Goal: Task Accomplishment & Management: Manage account settings

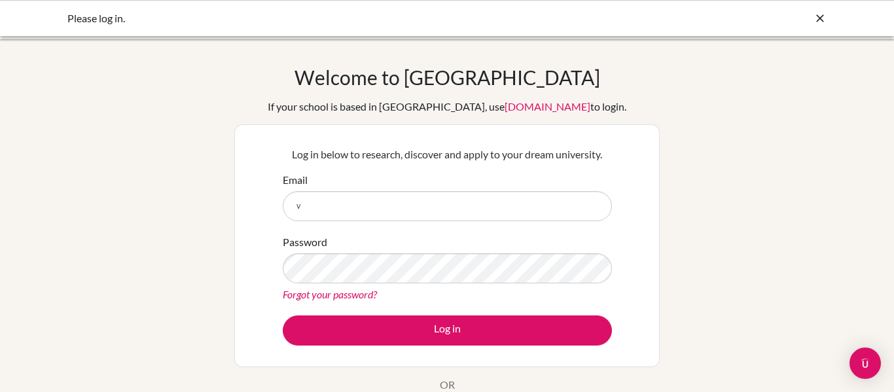
type input "[PERSON_NAME][EMAIL_ADDRESS][DOMAIN_NAME]"
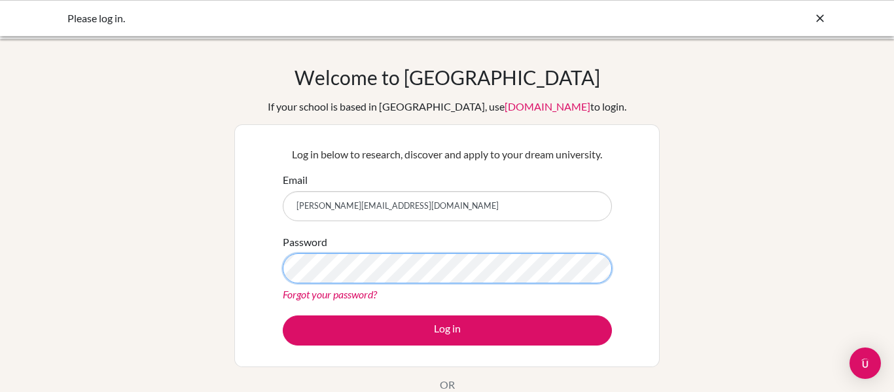
click at [283, 316] on button "Log in" at bounding box center [447, 331] width 329 height 30
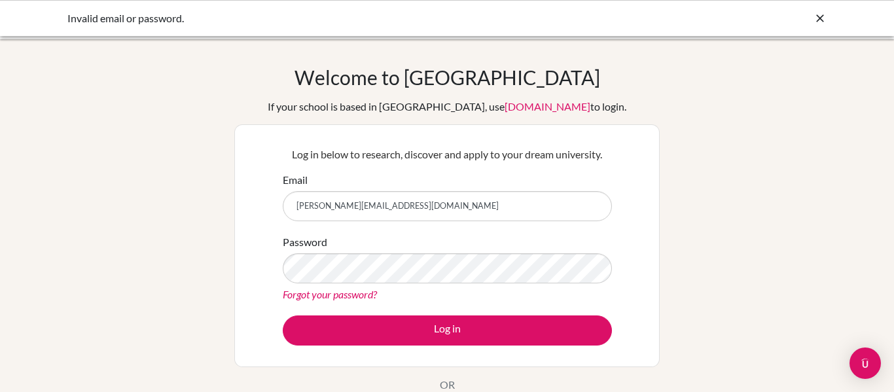
click at [823, 10] on div at bounding box center [820, 18] width 13 height 16
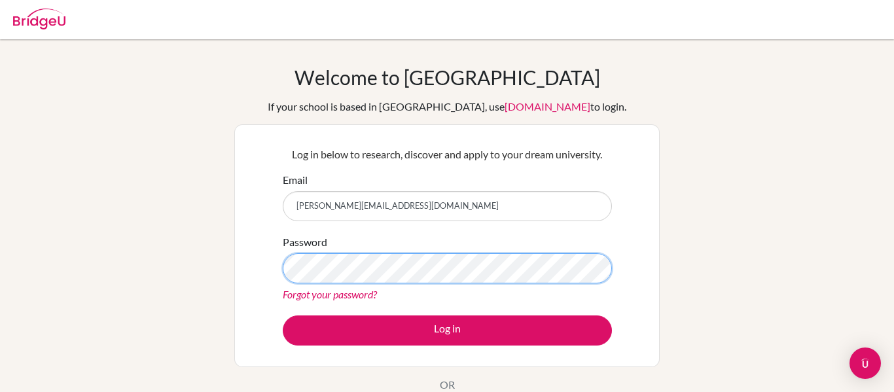
click at [283, 316] on button "Log in" at bounding box center [447, 331] width 329 height 30
